Goal: Task Accomplishment & Management: Complete application form

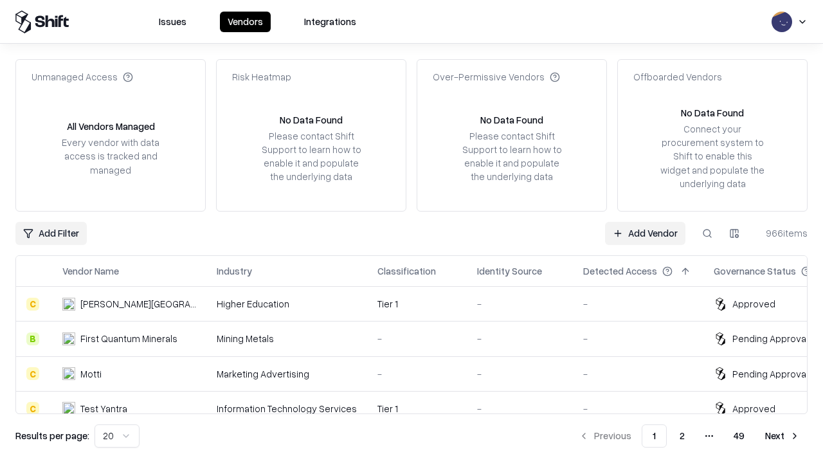
click at [645, 233] on link "Add Vendor" at bounding box center [645, 233] width 80 height 23
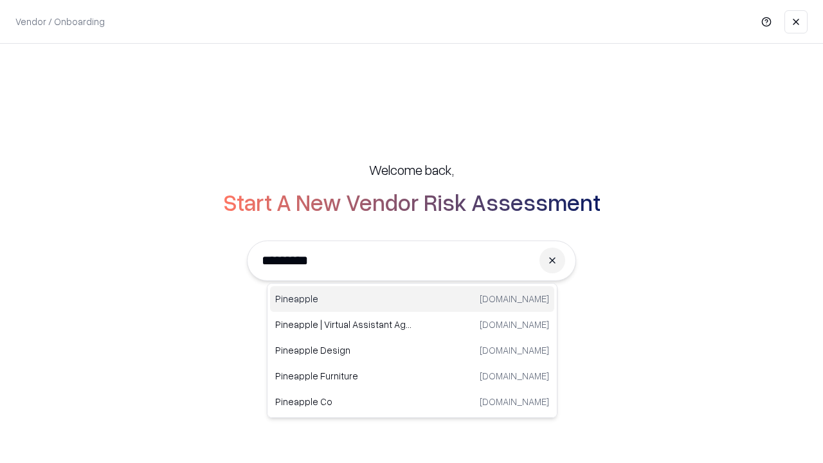
click at [412, 299] on div "Pineapple [DOMAIN_NAME]" at bounding box center [412, 299] width 284 height 26
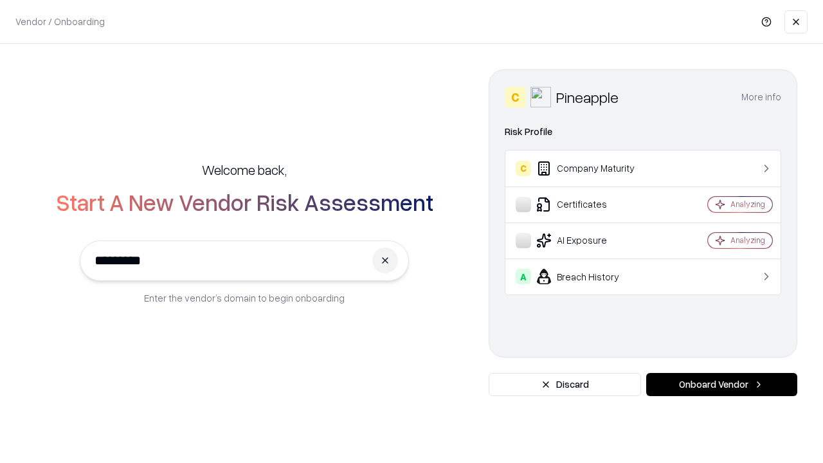
type input "*********"
click at [721, 384] on button "Onboard Vendor" at bounding box center [721, 384] width 151 height 23
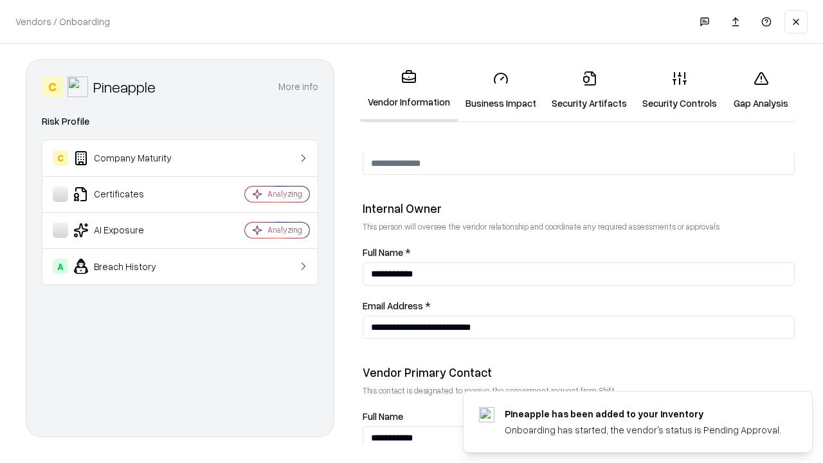
scroll to position [666, 0]
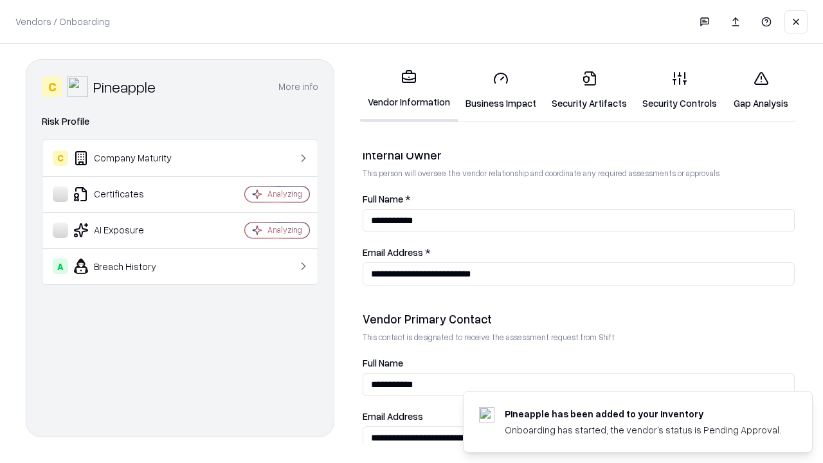
click at [501, 90] on link "Business Impact" at bounding box center [501, 90] width 86 height 60
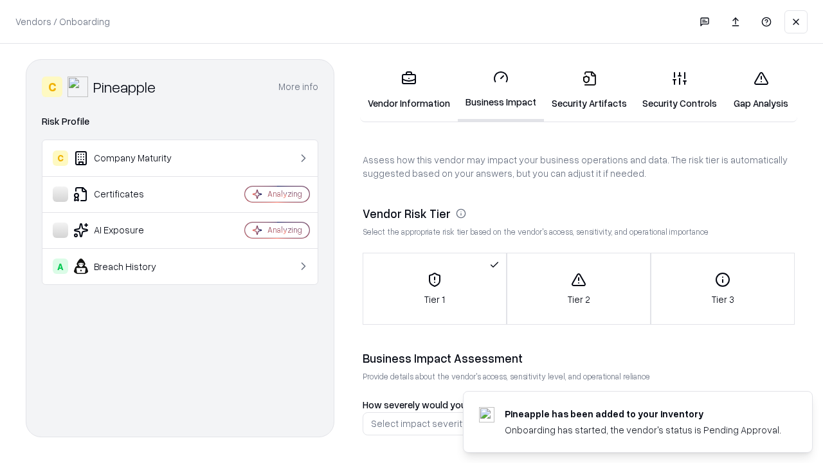
click at [589, 90] on link "Security Artifacts" at bounding box center [589, 90] width 91 height 60
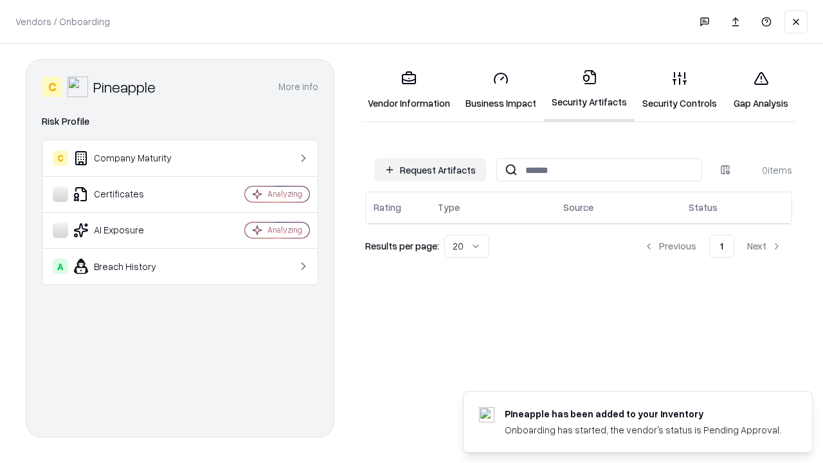
click at [430, 170] on button "Request Artifacts" at bounding box center [430, 169] width 112 height 23
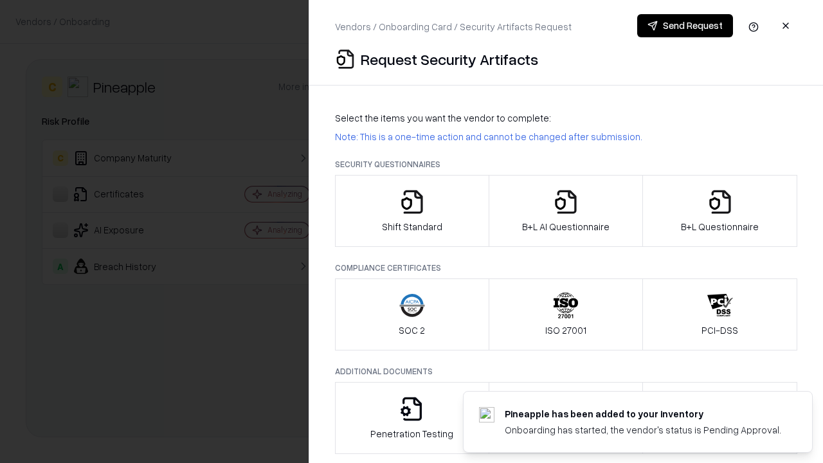
click at [411, 211] on icon "button" at bounding box center [412, 202] width 26 height 26
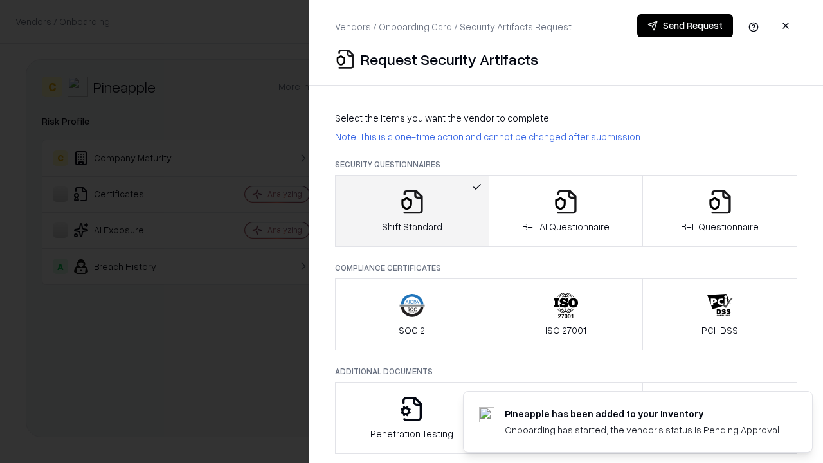
click at [685, 26] on button "Send Request" at bounding box center [685, 25] width 96 height 23
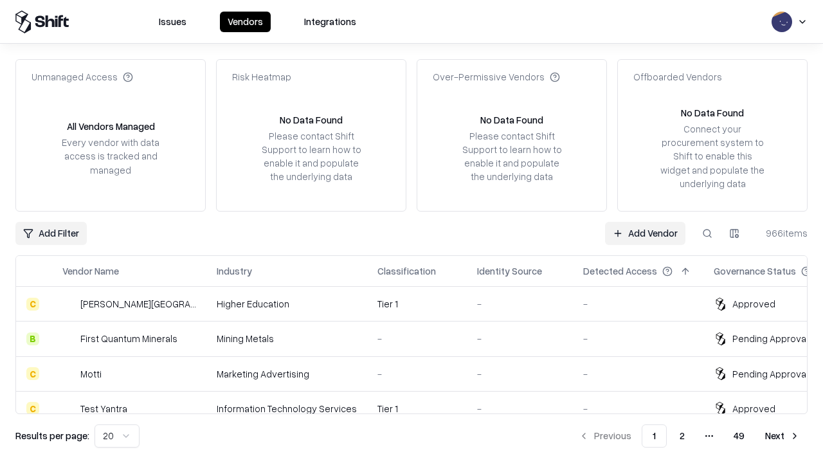
click at [707, 233] on button at bounding box center [707, 233] width 23 height 23
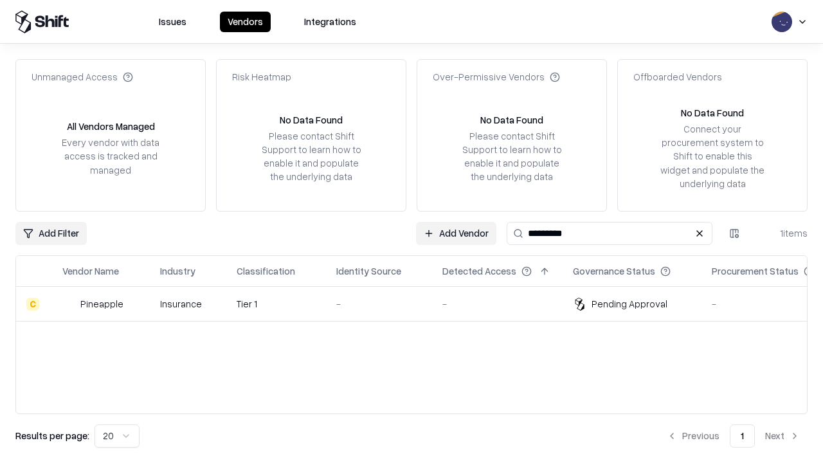
type input "*********"
click at [419, 303] on div "-" at bounding box center [379, 304] width 86 height 14
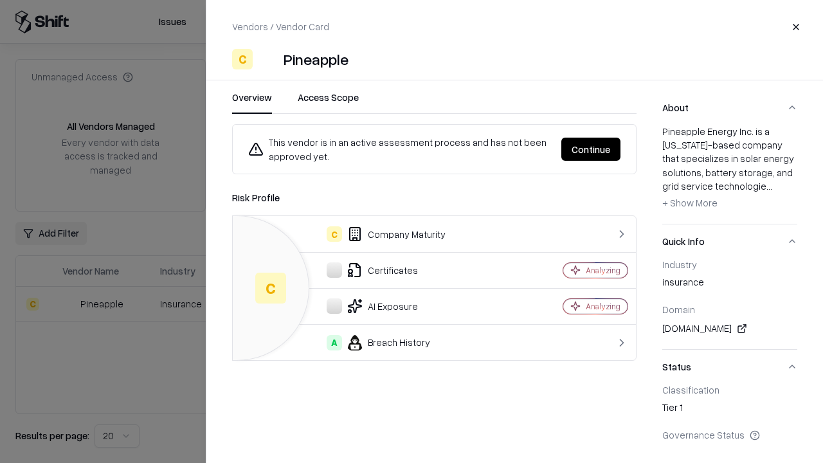
click at [591, 149] on button "Continue" at bounding box center [590, 149] width 59 height 23
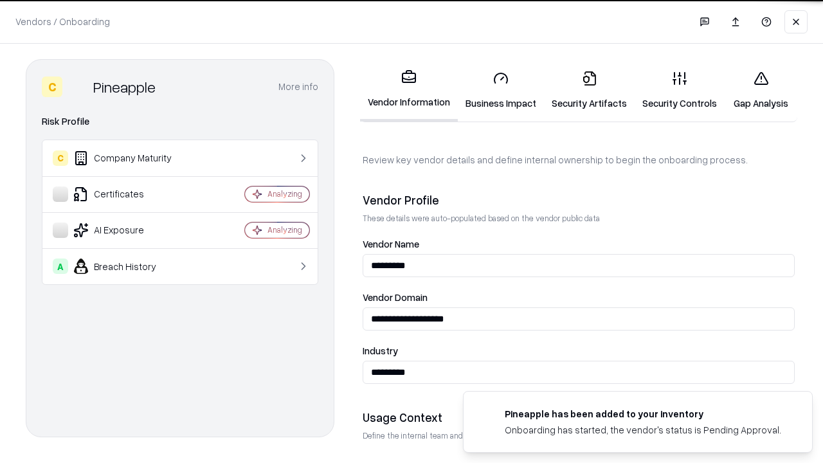
click at [589, 90] on link "Security Artifacts" at bounding box center [589, 90] width 91 height 60
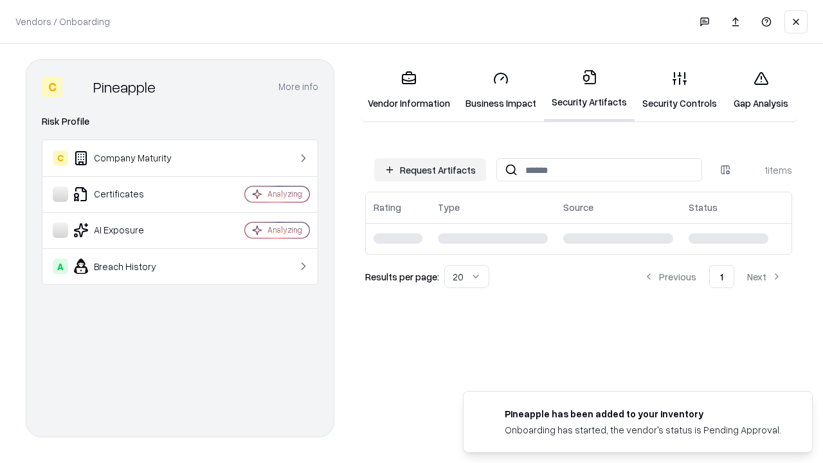
click at [761, 90] on link "Gap Analysis" at bounding box center [761, 90] width 73 height 60
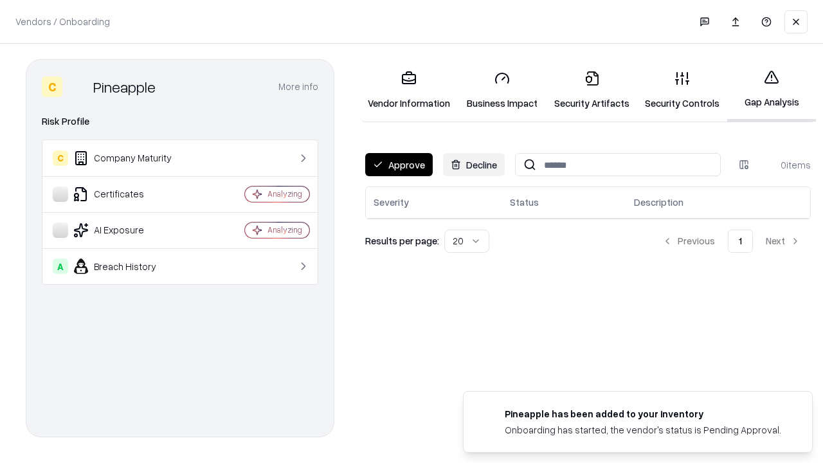
click at [399, 165] on button "Approve" at bounding box center [399, 164] width 68 height 23
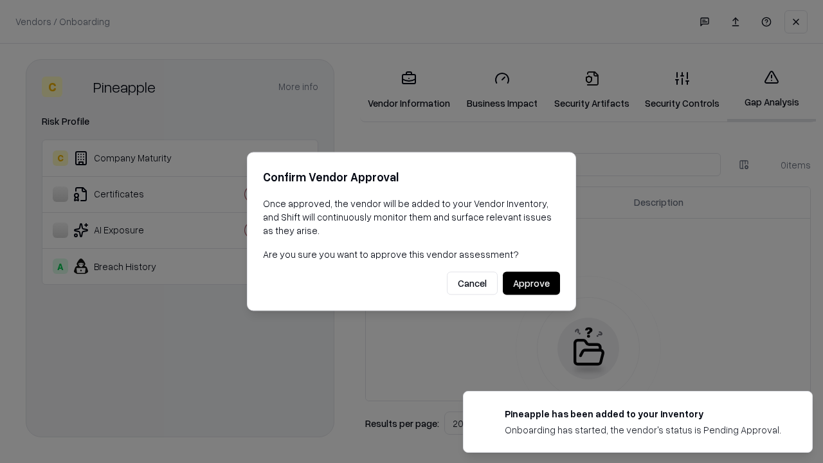
click at [531, 283] on button "Approve" at bounding box center [531, 283] width 57 height 23
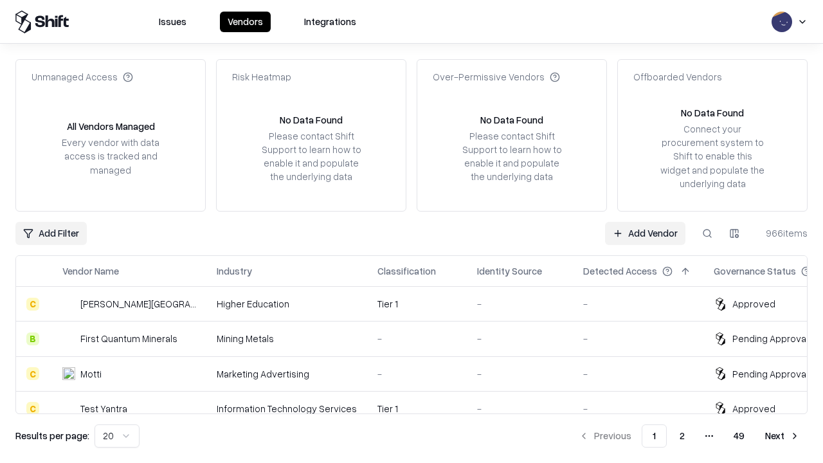
type input "*********"
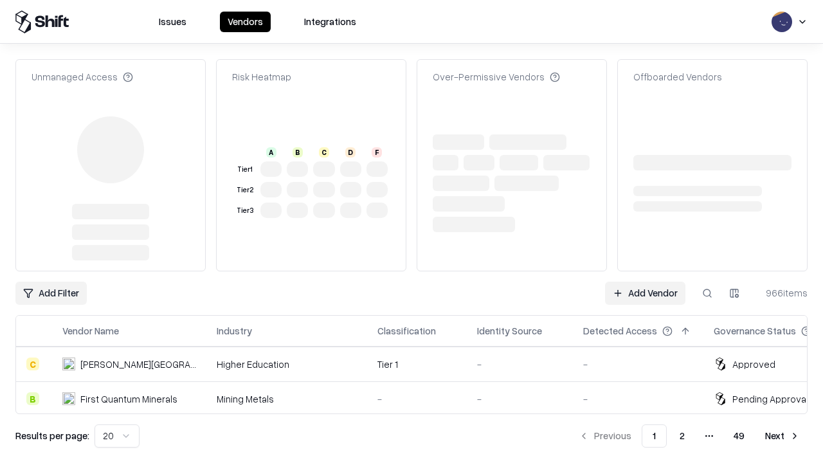
click at [645, 293] on link "Add Vendor" at bounding box center [645, 293] width 80 height 23
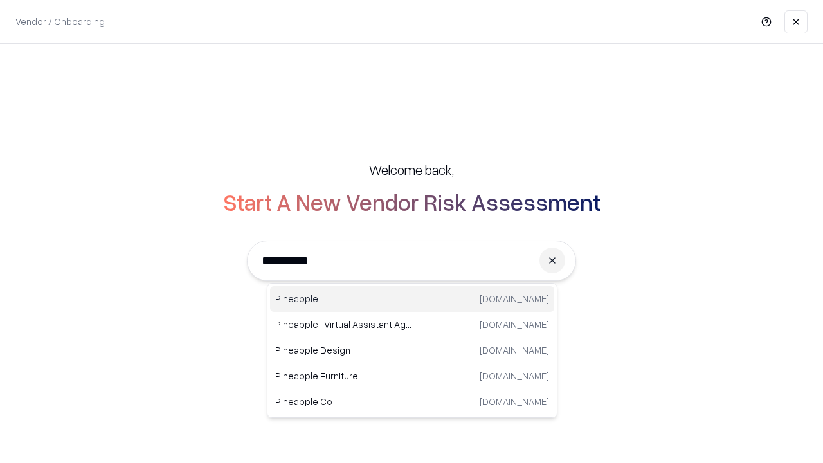
click at [412, 299] on div "Pineapple [DOMAIN_NAME]" at bounding box center [412, 299] width 284 height 26
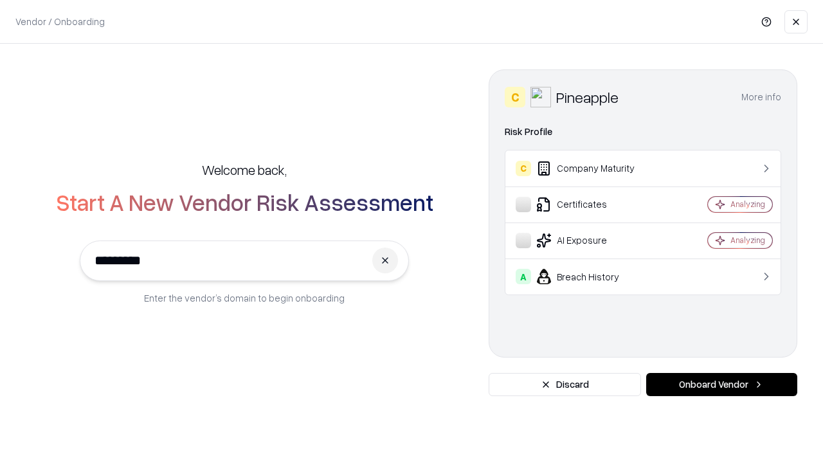
type input "*********"
click at [721, 384] on button "Onboard Vendor" at bounding box center [721, 384] width 151 height 23
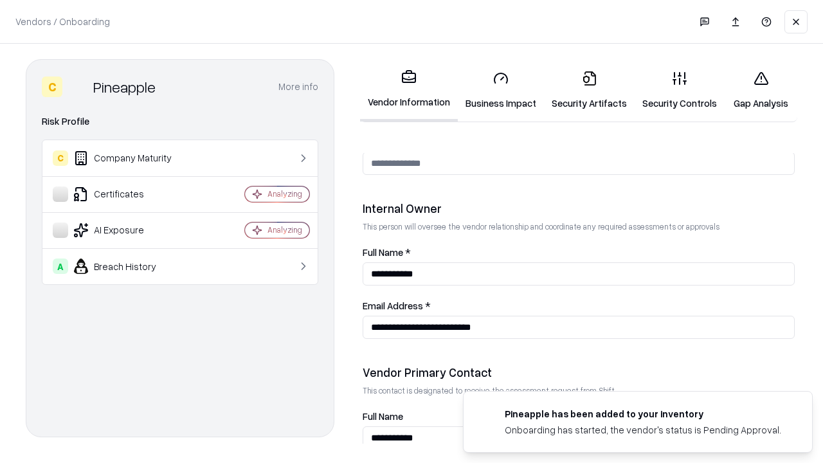
scroll to position [666, 0]
